Goal: Information Seeking & Learning: Learn about a topic

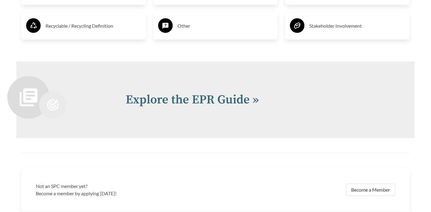
scroll to position [1264, 0]
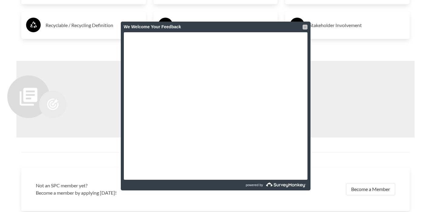
click at [305, 26] on div at bounding box center [305, 27] width 5 height 5
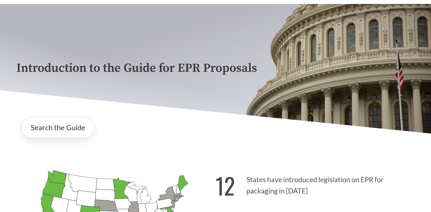
scroll to position [0, 0]
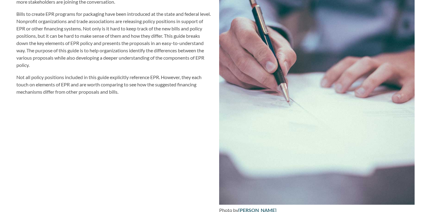
scroll to position [677, 0]
